Goal: Information Seeking & Learning: Check status

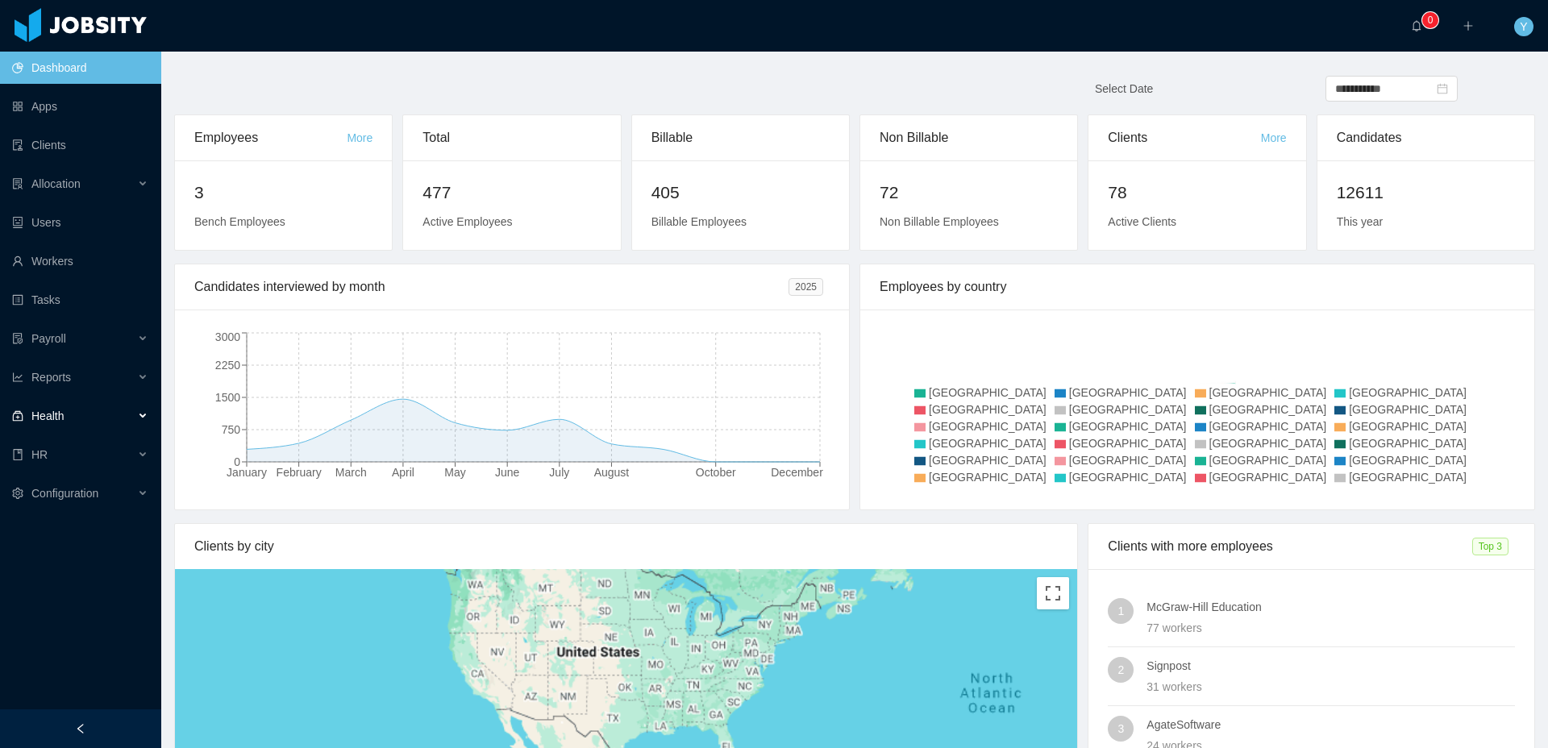
click at [50, 411] on span "Health" at bounding box center [47, 415] width 32 height 13
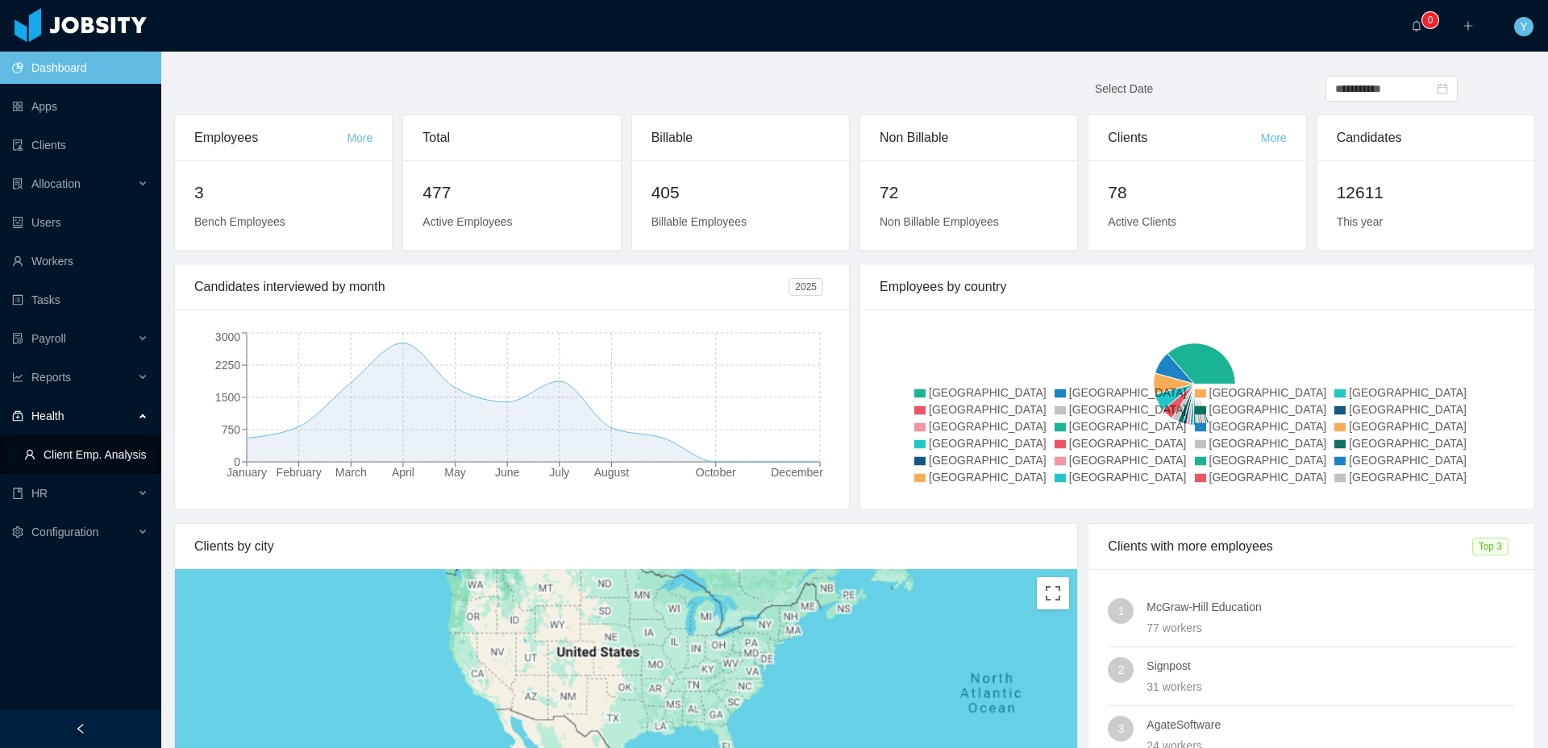
click at [76, 458] on link "Client Emp. Analysis" at bounding box center [86, 455] width 124 height 32
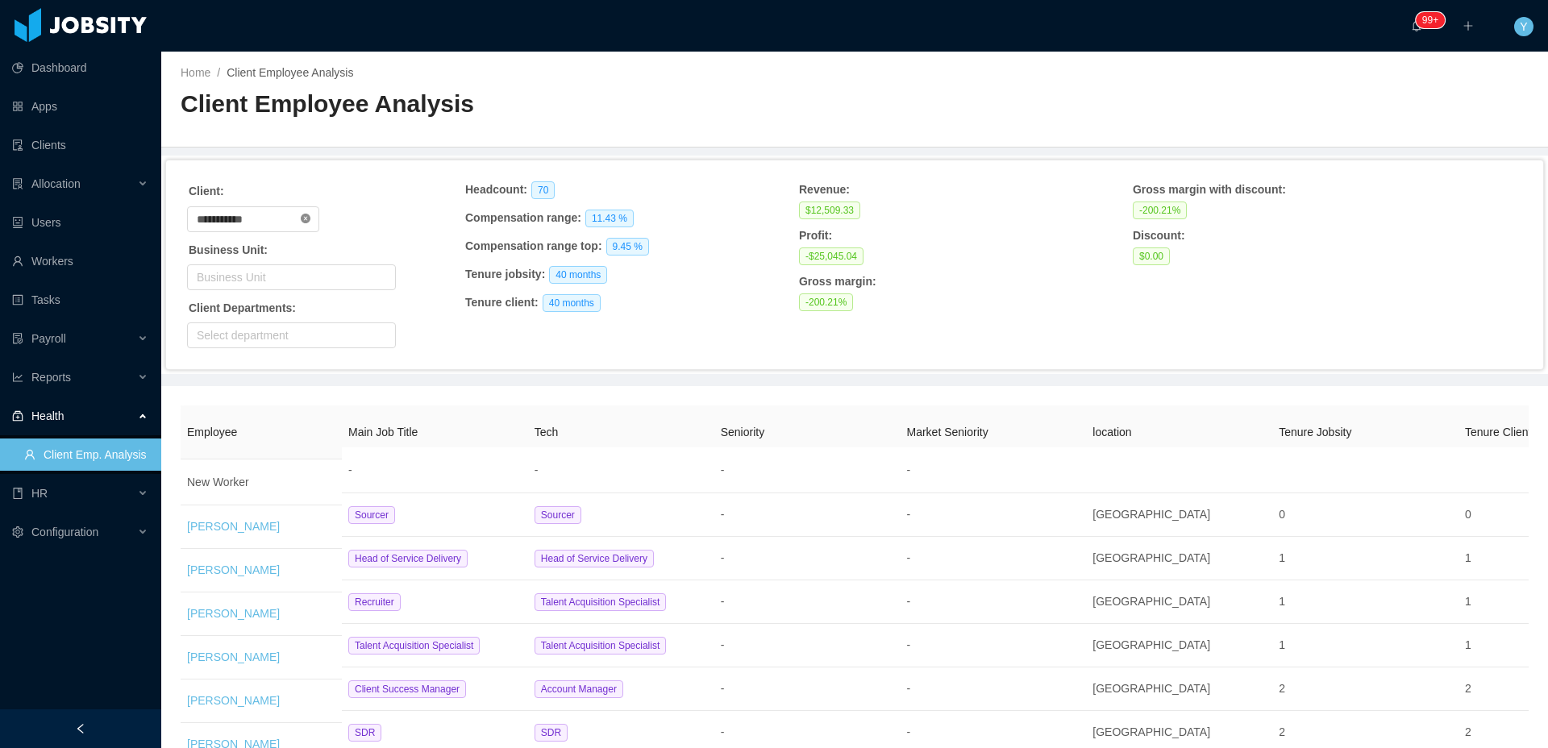
click at [310, 218] on icon "icon: close-circle" at bounding box center [306, 219] width 10 height 10
click at [284, 219] on input "text" at bounding box center [253, 219] width 132 height 26
click at [274, 264] on li "[PERSON_NAME] Computers" at bounding box center [258, 276] width 143 height 26
type input "**********"
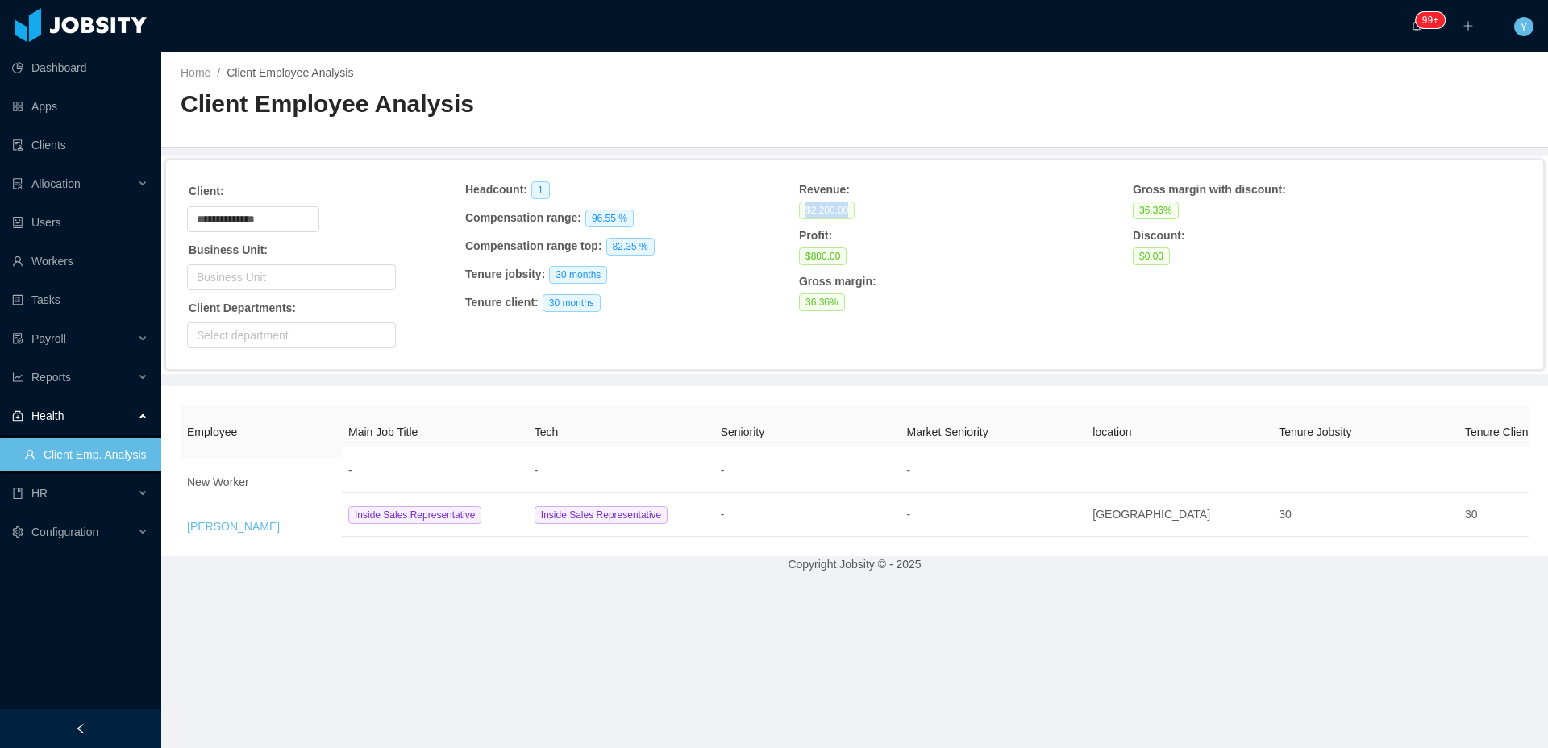
drag, startPoint x: 800, startPoint y: 210, endPoint x: 850, endPoint y: 211, distance: 50.0
click at [850, 211] on span "$2,200.00" at bounding box center [827, 211] width 56 height 18
copy span "$2,200.00"
